Goal: Register for event/course

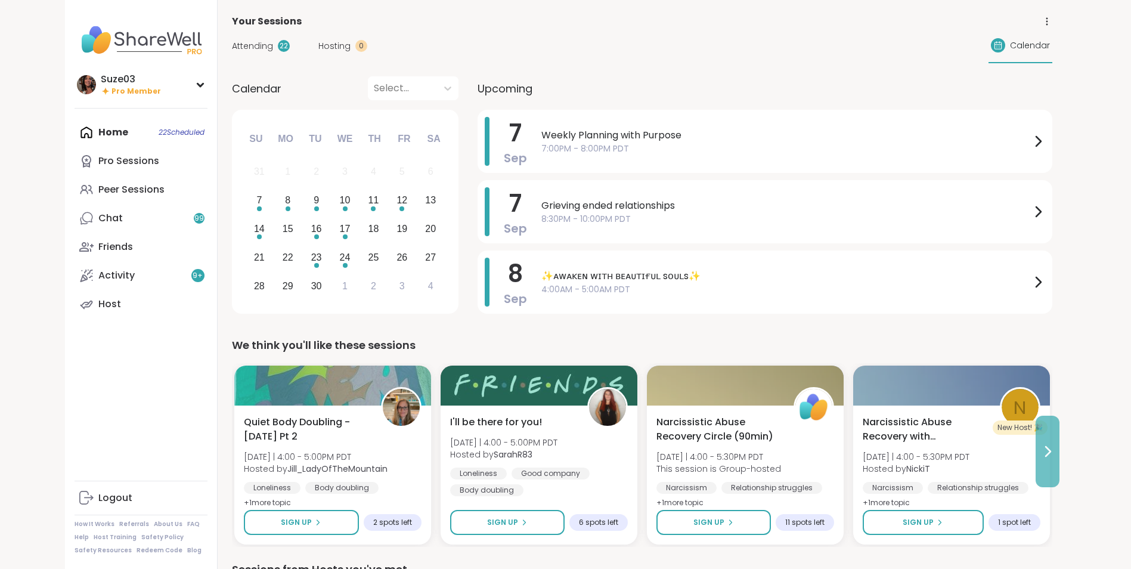
click at [1046, 450] on icon at bounding box center [1047, 451] width 14 height 14
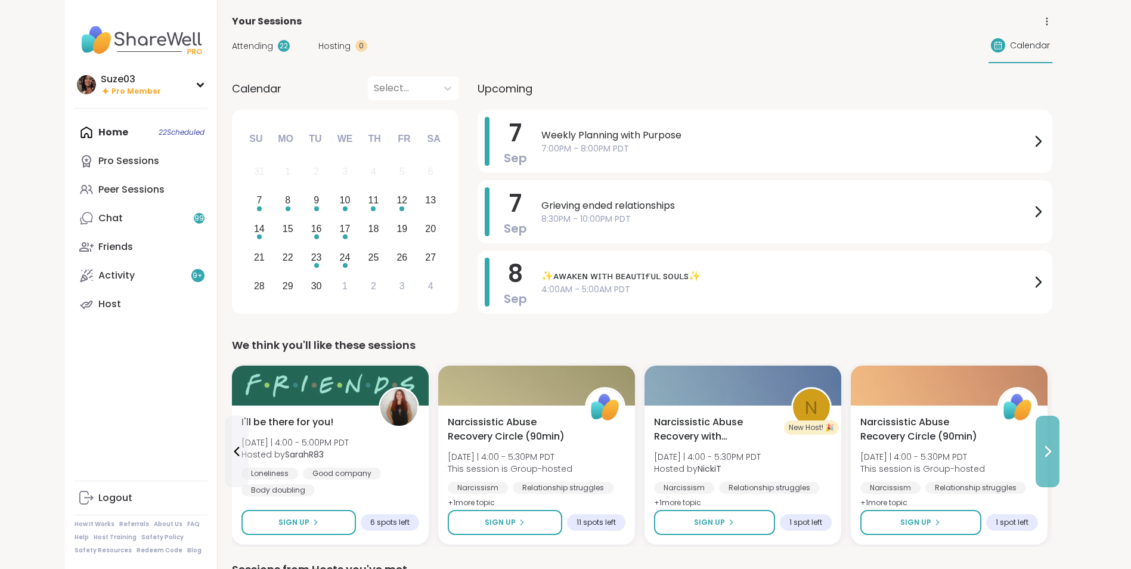
click at [1046, 450] on icon at bounding box center [1047, 451] width 14 height 14
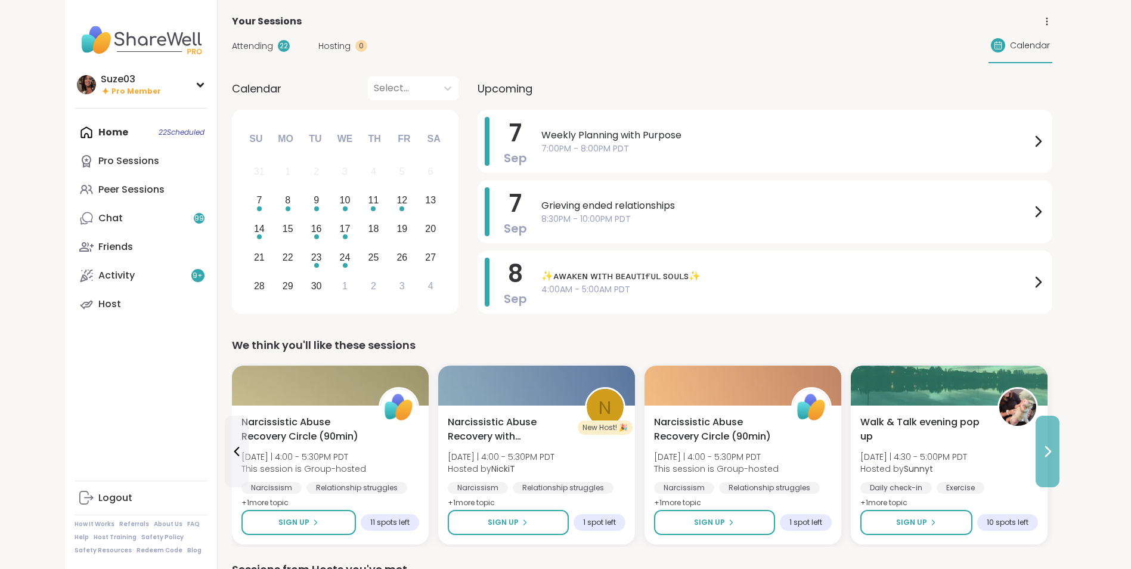
click at [1046, 450] on icon at bounding box center [1047, 451] width 14 height 14
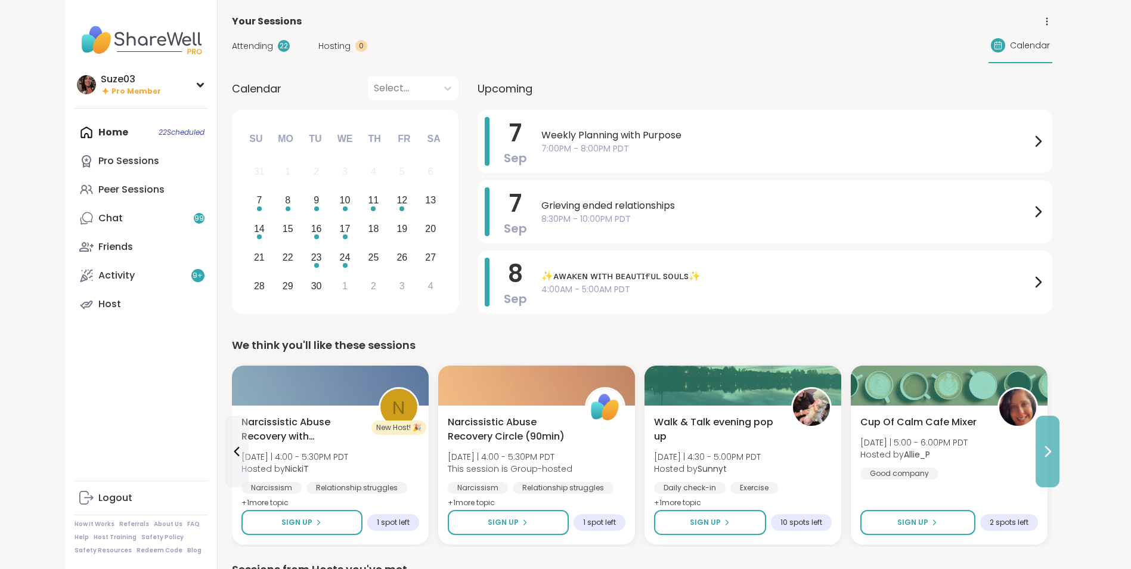
click at [1046, 450] on icon at bounding box center [1047, 451] width 14 height 14
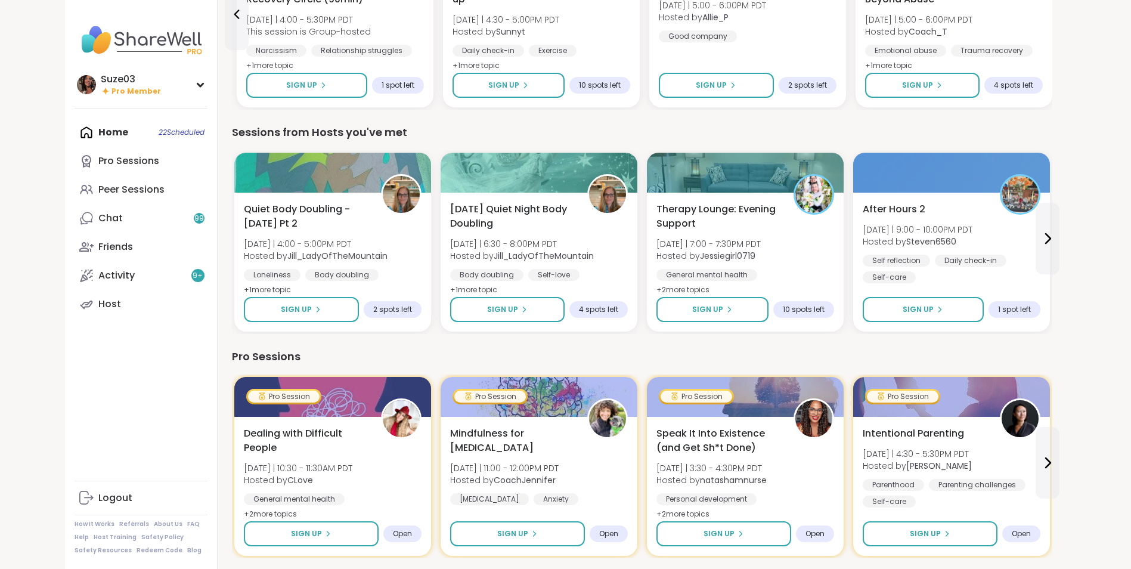
scroll to position [461, 0]
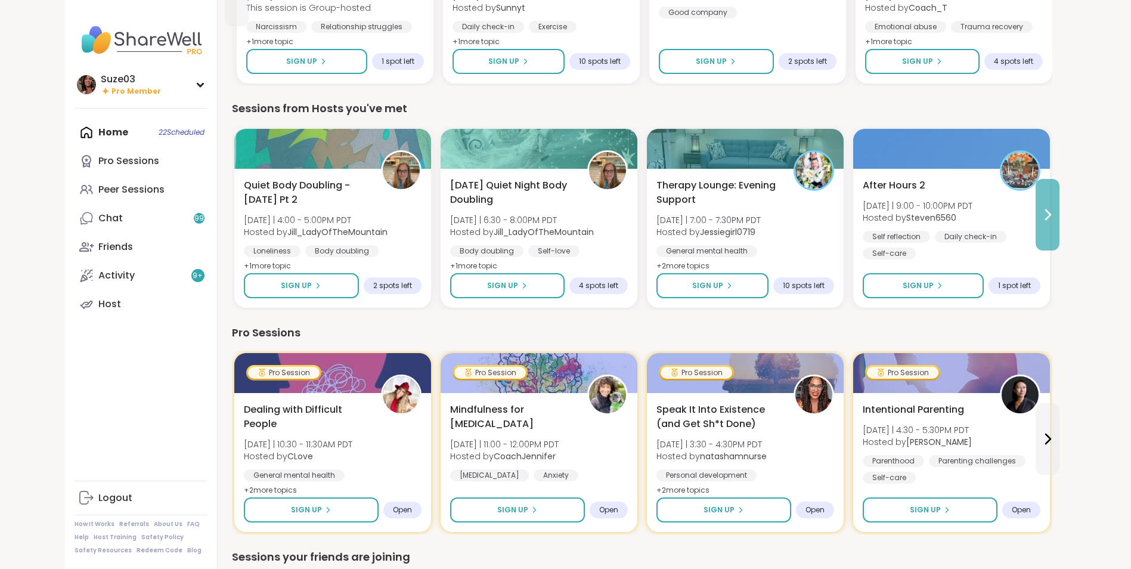
click at [1045, 211] on icon at bounding box center [1047, 214] width 14 height 14
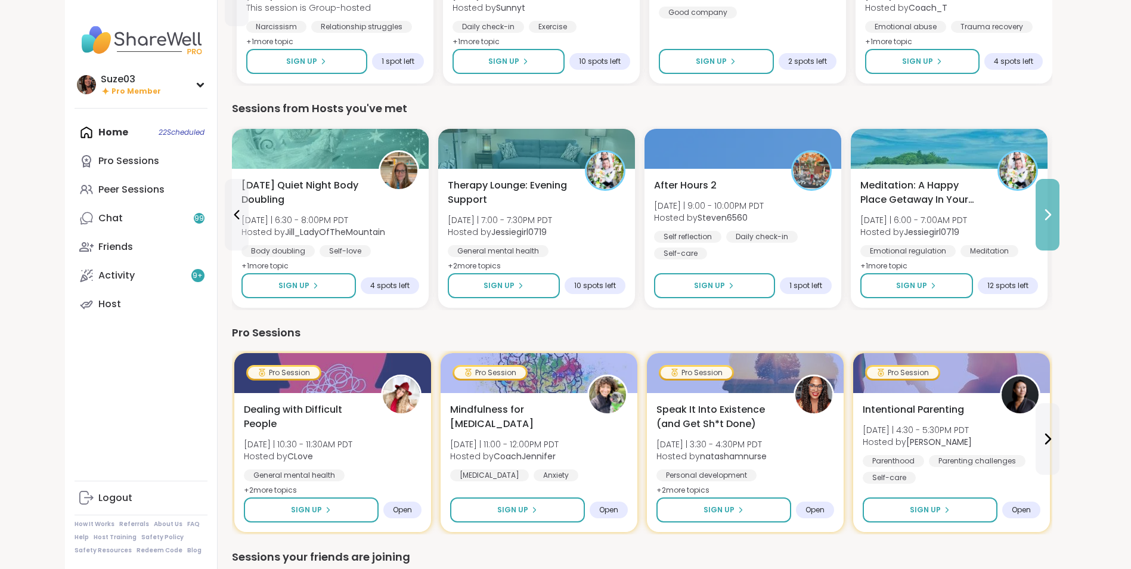
click at [1045, 211] on icon at bounding box center [1047, 214] width 14 height 14
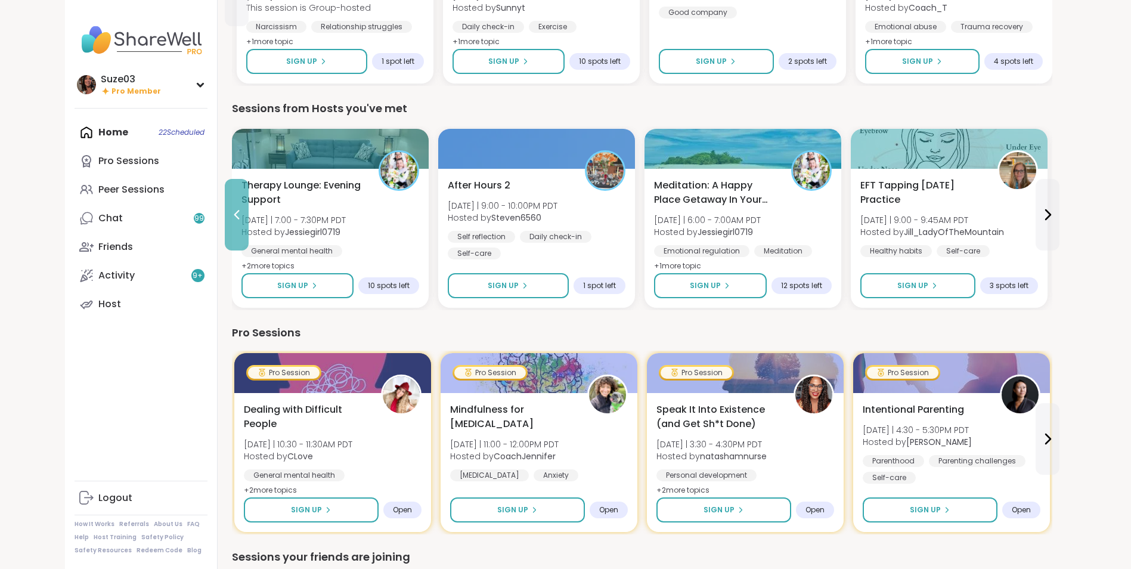
click at [241, 209] on icon at bounding box center [236, 214] width 14 height 14
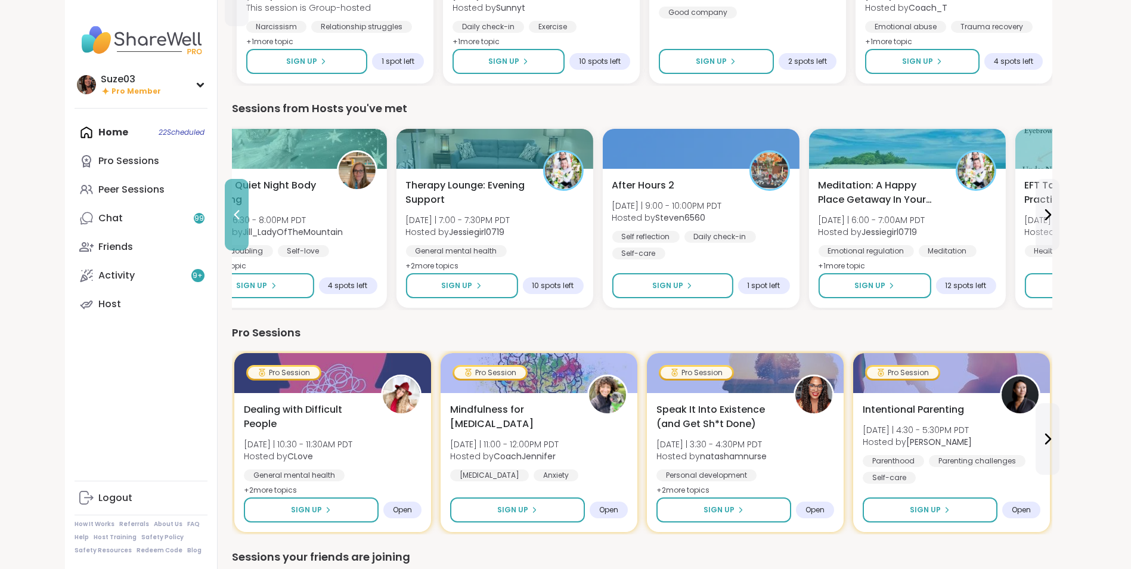
click at [241, 209] on icon at bounding box center [236, 214] width 14 height 14
click at [241, 209] on div "Quiet Body Doubling -[DATE] Pt 2 [DATE] | 4:00 - 5:00PM PDT Hosted by [PERSON_N…" at bounding box center [391, 218] width 820 height 184
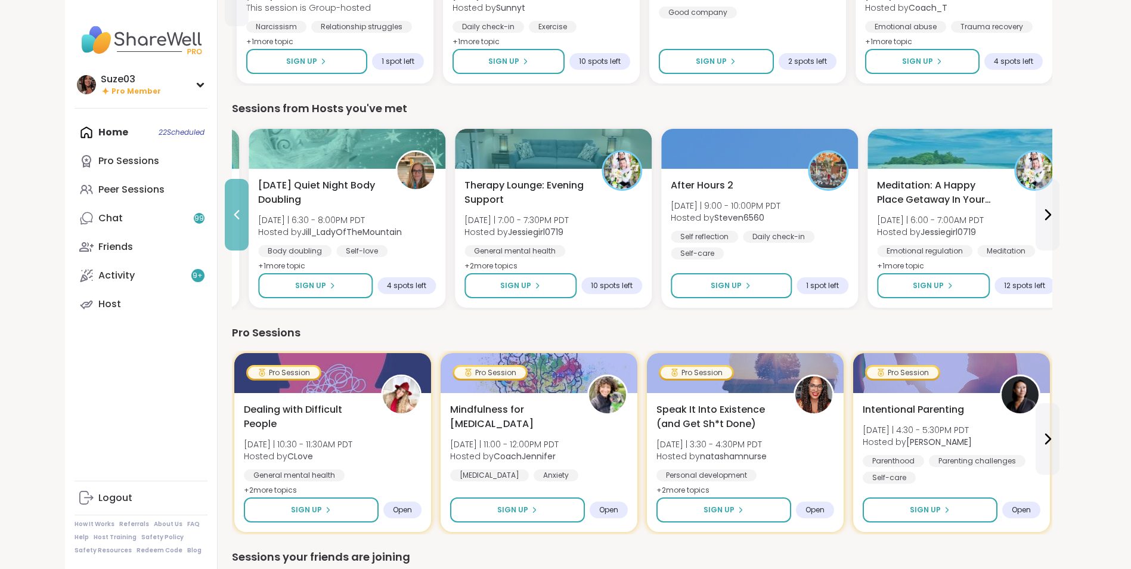
click at [241, 209] on icon at bounding box center [236, 214] width 14 height 14
click at [229, 209] on div "Quiet Body Doubling -[DATE] Pt 2 [DATE] | 4:00 - 5:00PM PDT Hosted by [PERSON_N…" at bounding box center [141, 225] width 178 height 95
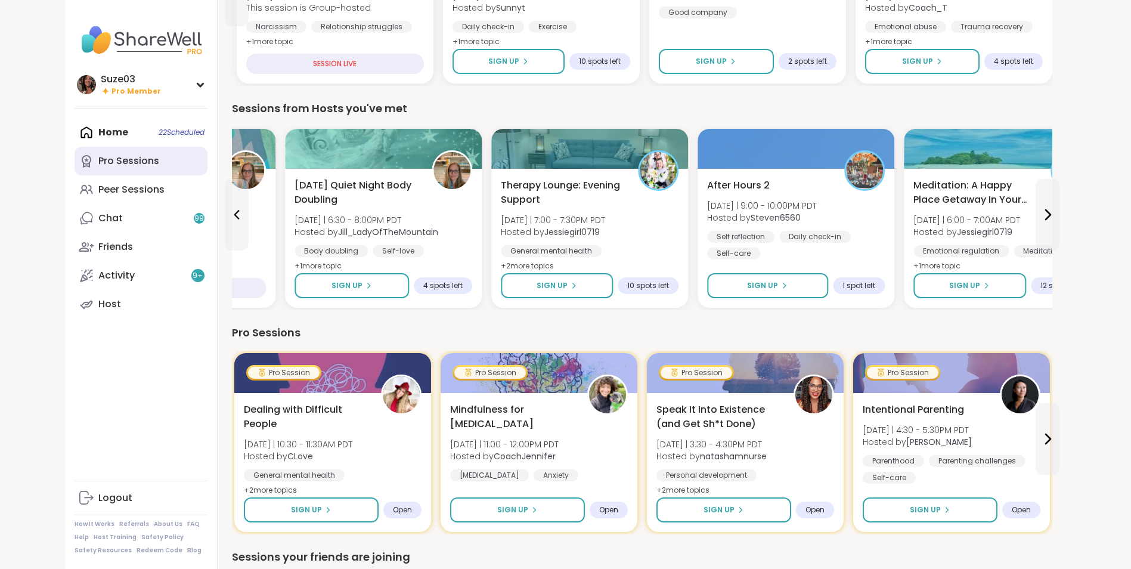
click at [160, 164] on link "Pro Sessions" at bounding box center [141, 161] width 133 height 29
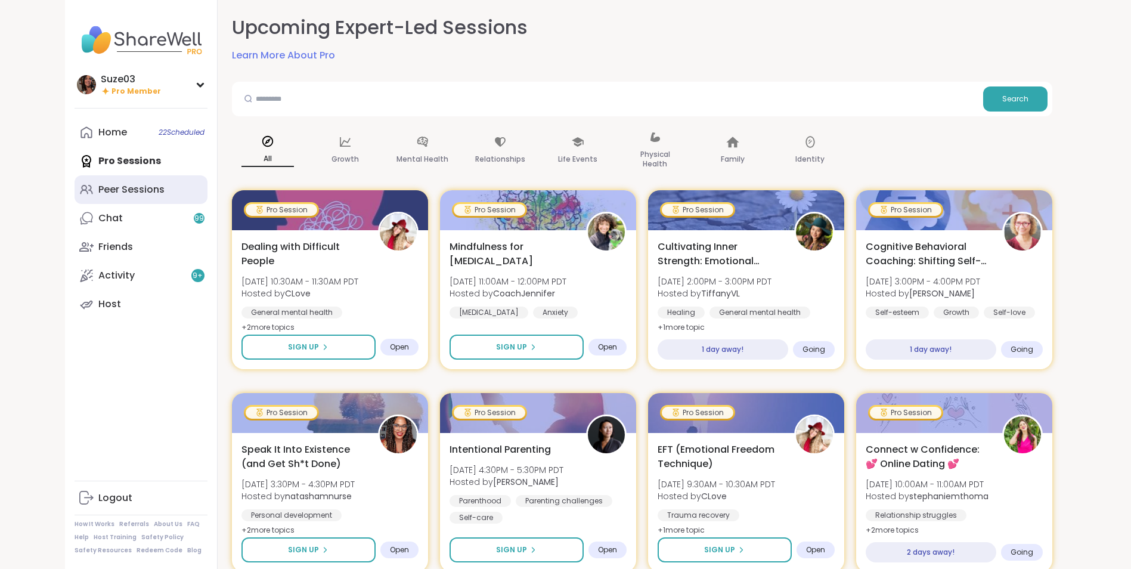
click at [108, 190] on div "Peer Sessions" at bounding box center [131, 189] width 66 height 13
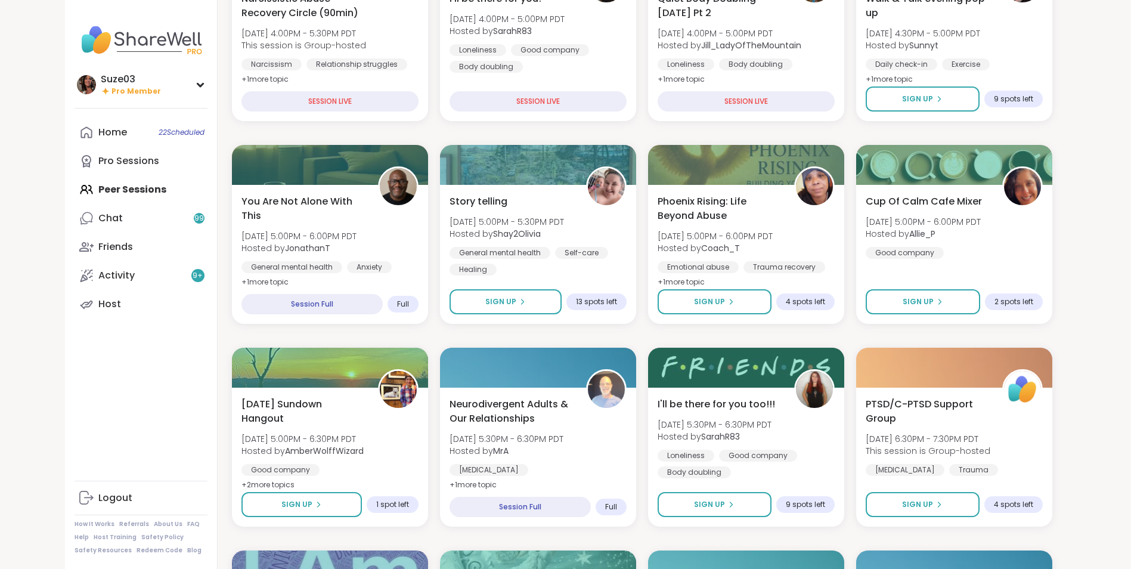
scroll to position [453, 0]
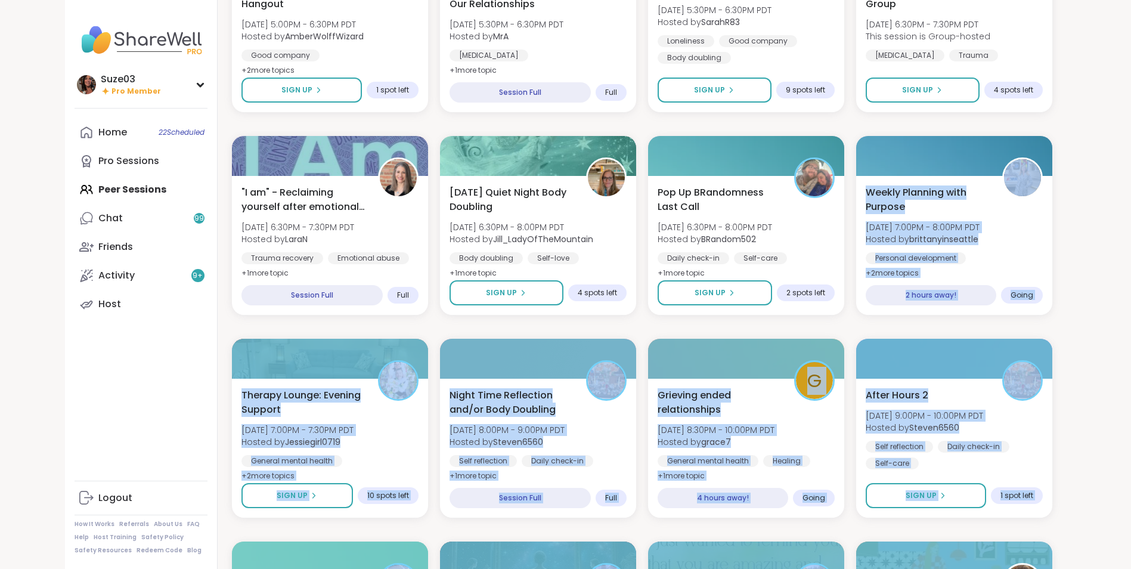
drag, startPoint x: 1116, startPoint y: 551, endPoint x: 1135, endPoint y: 567, distance: 24.5
click at [1130, 567] on html "Suze03 Pro Member Suze03 Pro Member Profile Membership Settings Help Home 22 Sc…" at bounding box center [565, 166] width 1131 height 2018
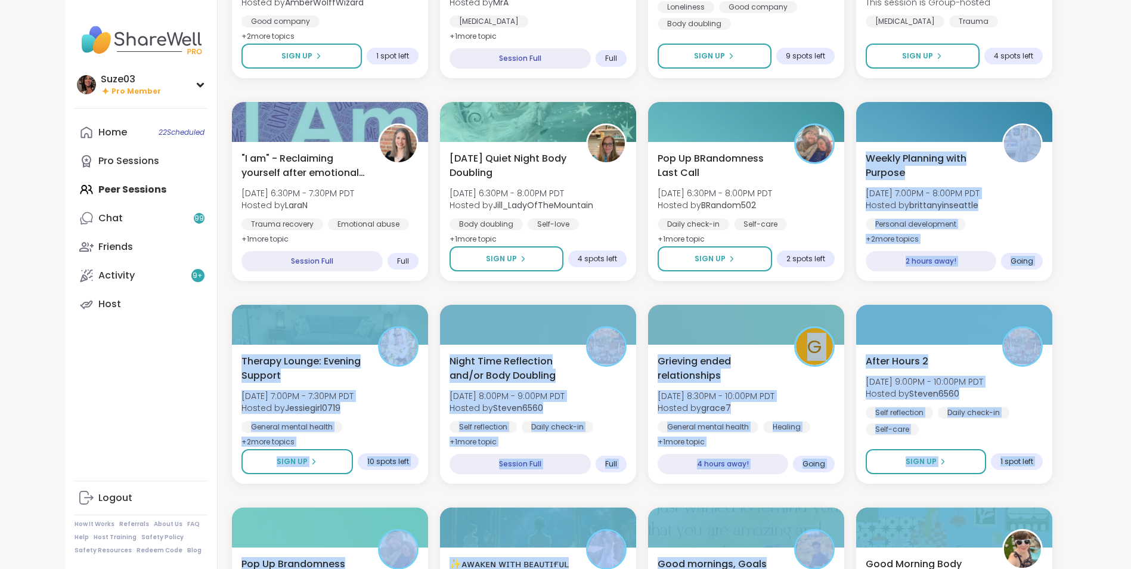
drag, startPoint x: 1135, startPoint y: 567, endPoint x: 1079, endPoint y: 420, distance: 157.5
click at [1079, 420] on div "Suze03 Pro Member Suze03 Pro Member Profile Membership Settings Help Home 22 Sc…" at bounding box center [565, 132] width 1131 height 2018
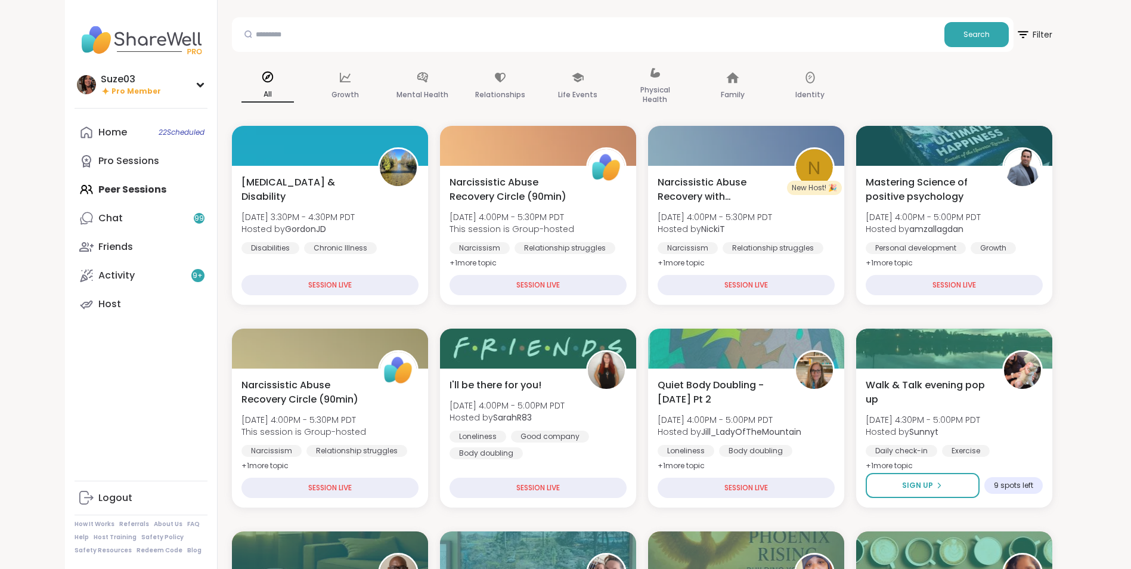
scroll to position [0, 0]
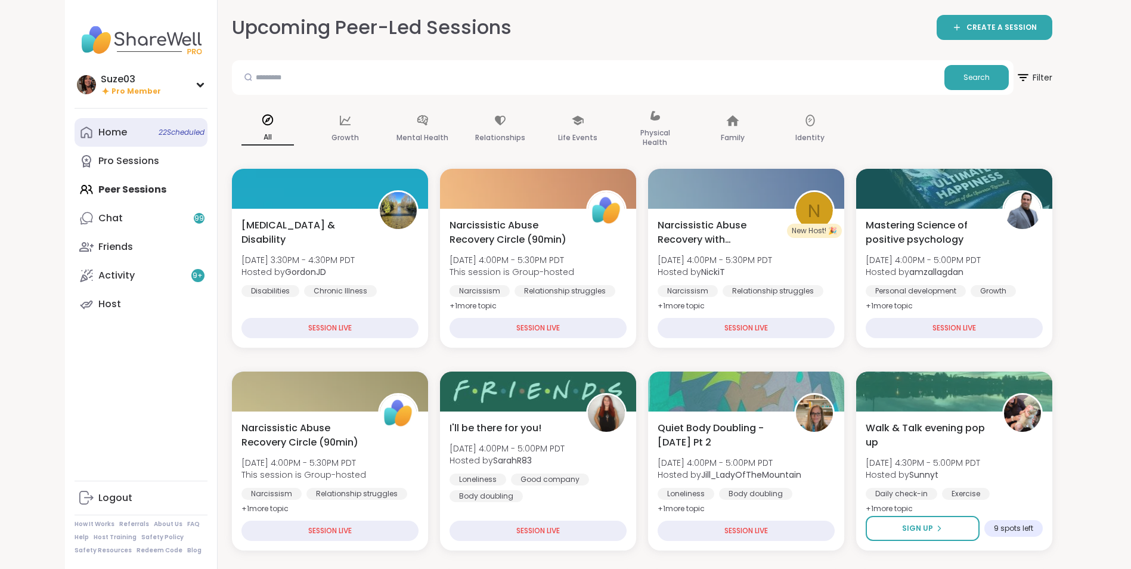
click at [138, 130] on link "Home 22 Scheduled" at bounding box center [141, 132] width 133 height 29
